Goal: Find specific page/section: Find specific page/section

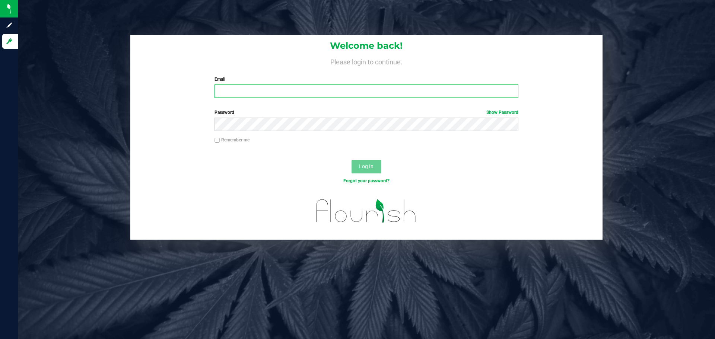
click at [231, 97] on input "Email" at bounding box center [367, 91] width 304 height 13
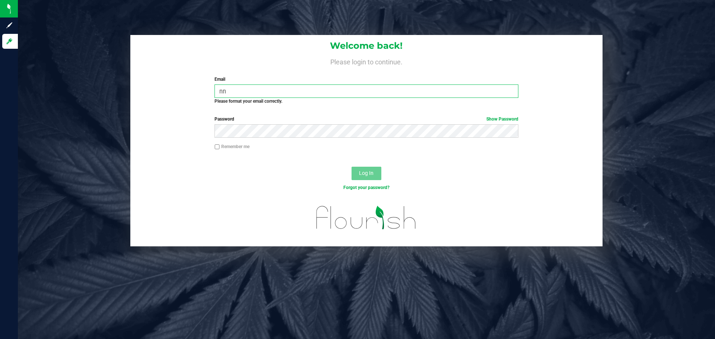
type input "n"
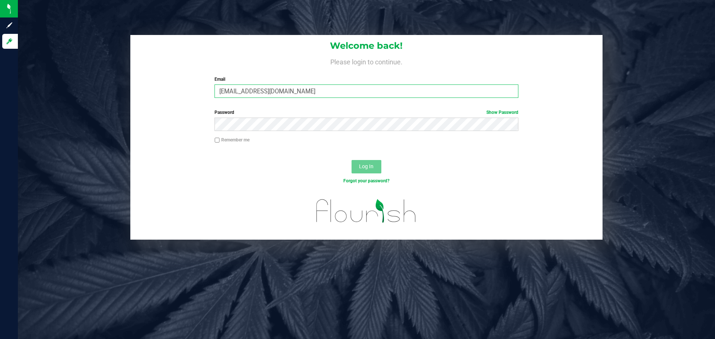
type input "[EMAIL_ADDRESS][DOMAIN_NAME]"
click at [352, 160] on button "Log In" at bounding box center [367, 166] width 30 height 13
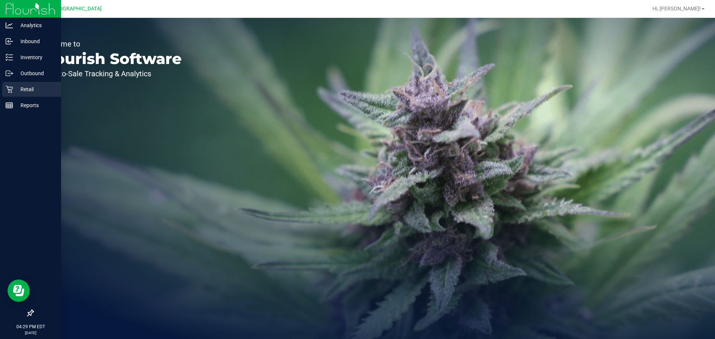
click at [13, 88] on p "Retail" at bounding box center [35, 89] width 45 height 9
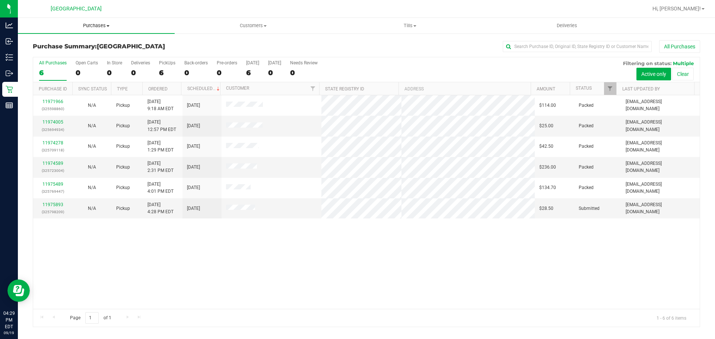
click at [81, 22] on span "Purchases" at bounding box center [96, 25] width 157 height 7
click at [72, 52] on li "Fulfillment" at bounding box center [96, 54] width 157 height 9
